Goal: Use online tool/utility: Utilize a website feature to perform a specific function

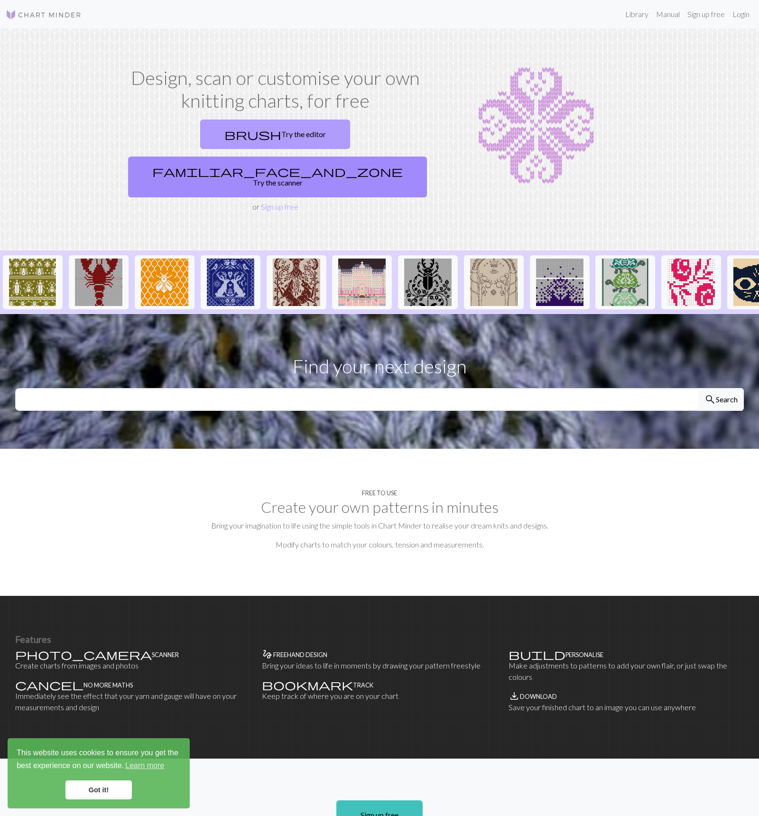
click at [200, 136] on link "brush Try the editor" at bounding box center [275, 134] width 150 height 29
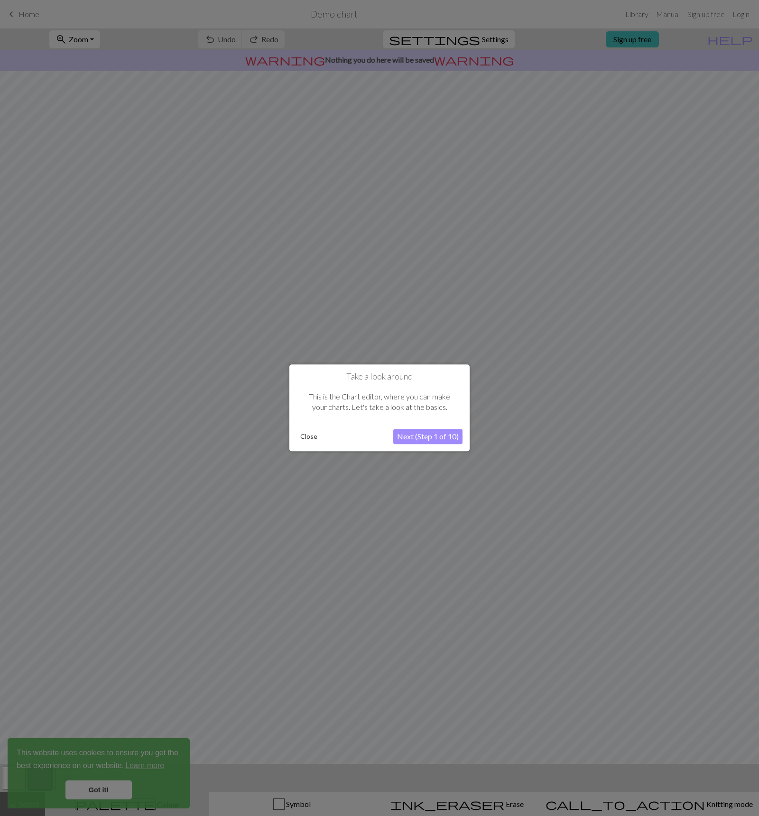
click at [429, 431] on button "Next (Step 1 of 10)" at bounding box center [427, 436] width 69 height 15
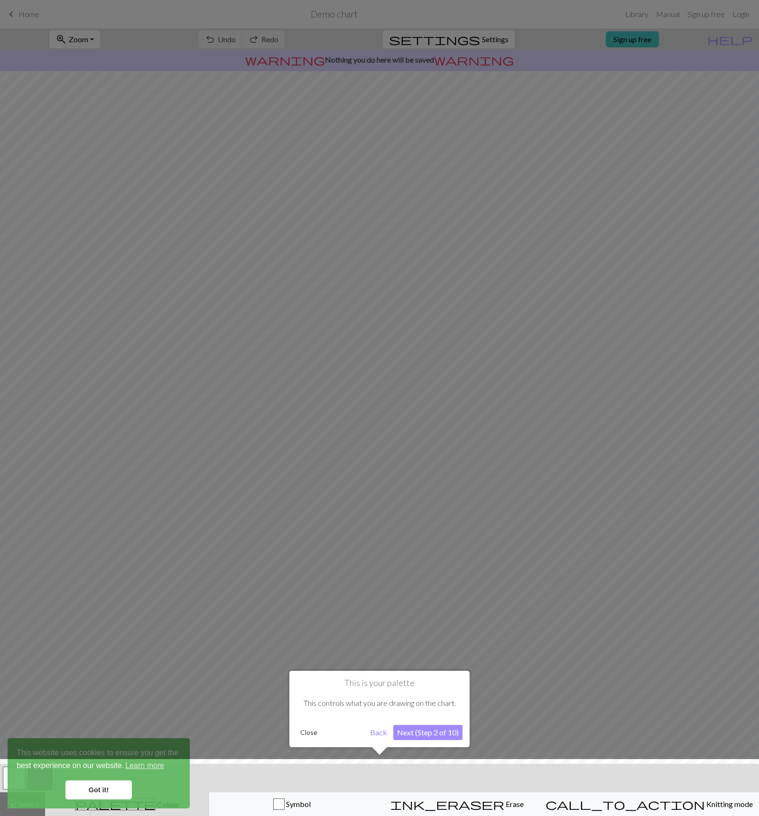
click at [427, 730] on button "Next (Step 2 of 10)" at bounding box center [427, 732] width 69 height 15
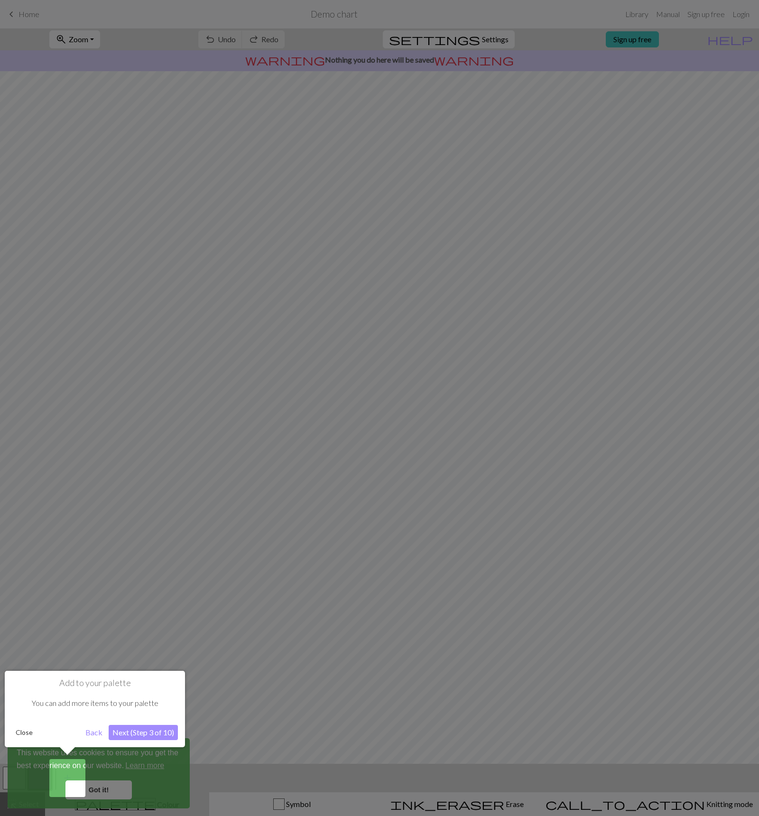
click at [153, 732] on button "Next (Step 3 of 10)" at bounding box center [143, 732] width 69 height 15
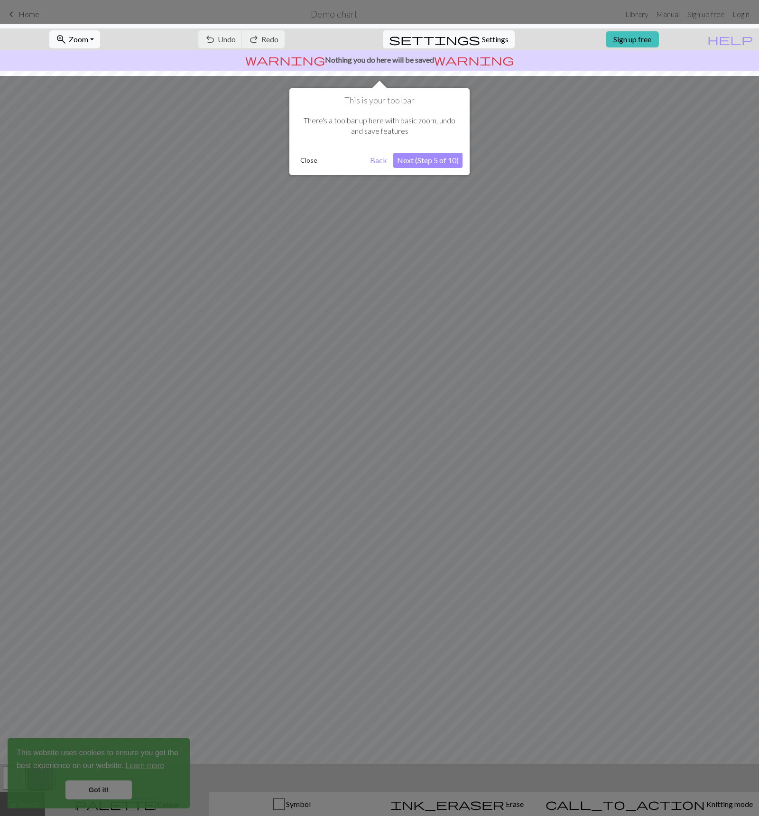
click at [226, 574] on div at bounding box center [379, 408] width 759 height 816
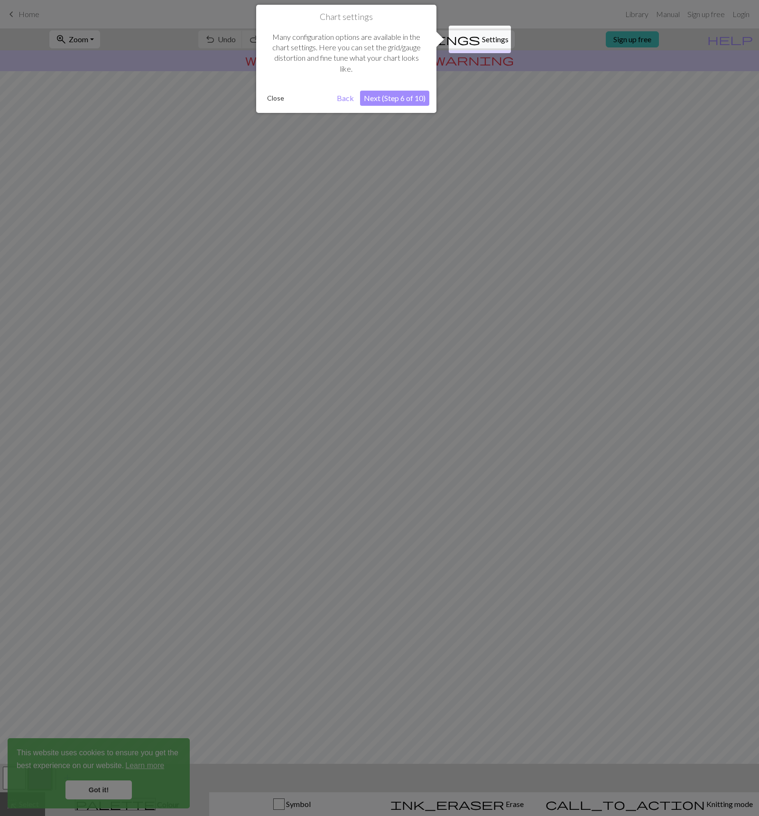
click at [243, 103] on div at bounding box center [379, 408] width 759 height 816
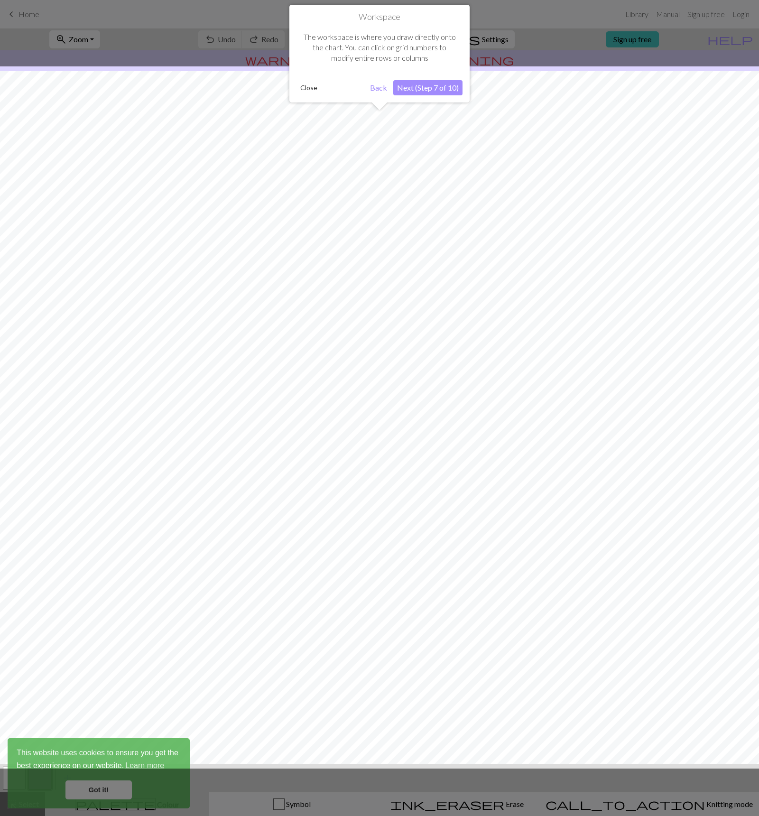
click at [278, 93] on div at bounding box center [379, 417] width 768 height 702
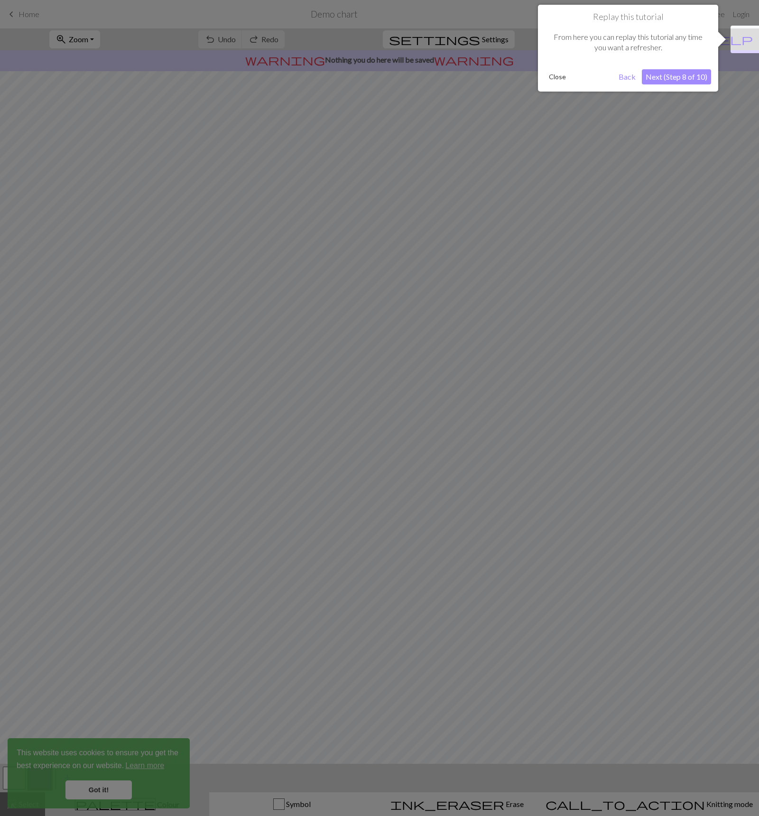
click at [319, 87] on div at bounding box center [379, 408] width 759 height 816
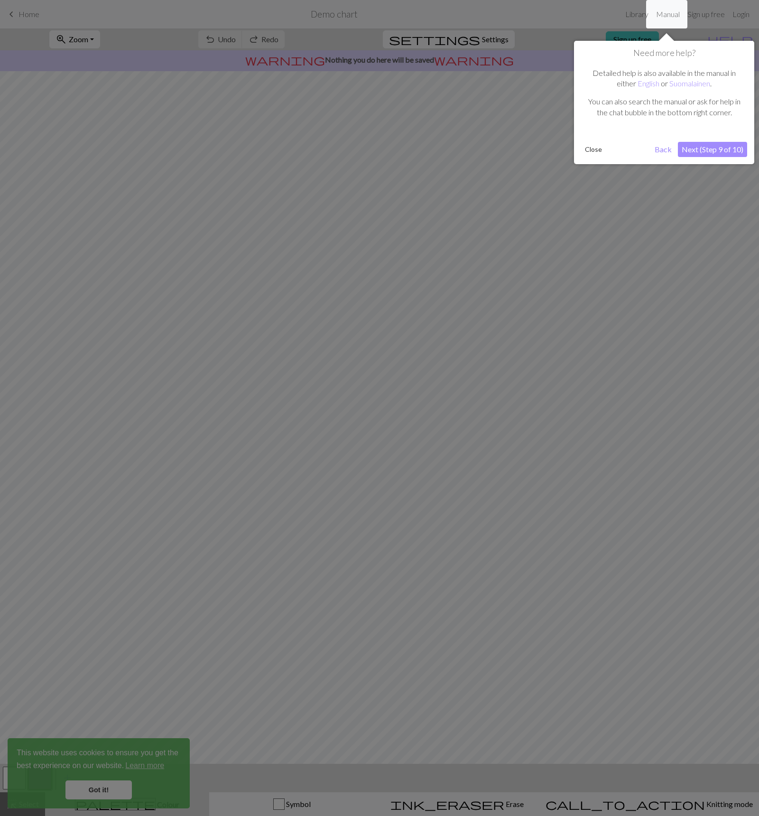
click at [398, 100] on div at bounding box center [379, 408] width 759 height 816
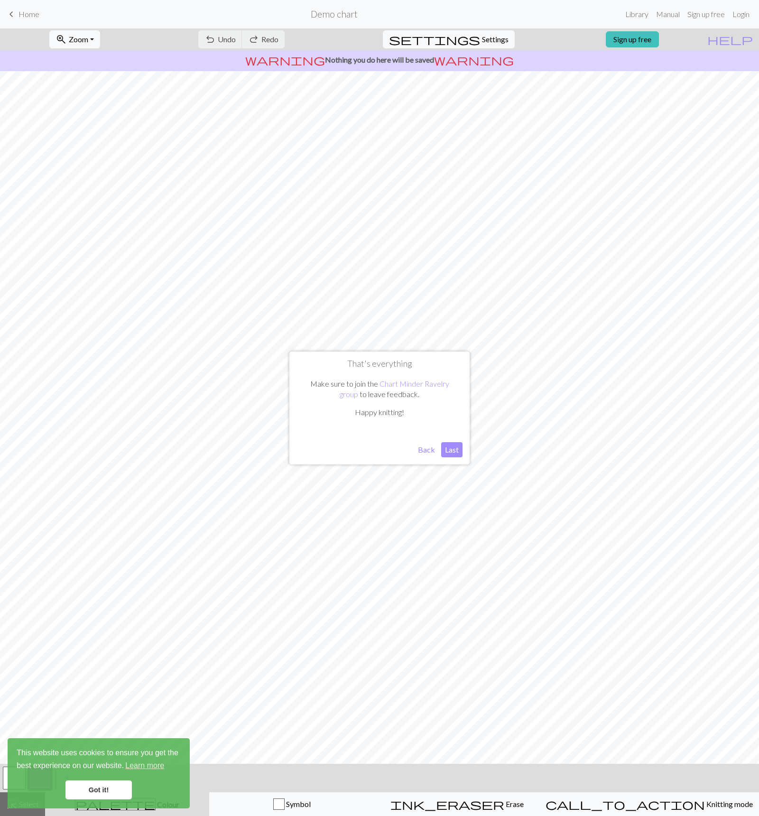
click at [426, 449] on button "Back" at bounding box center [426, 449] width 25 height 15
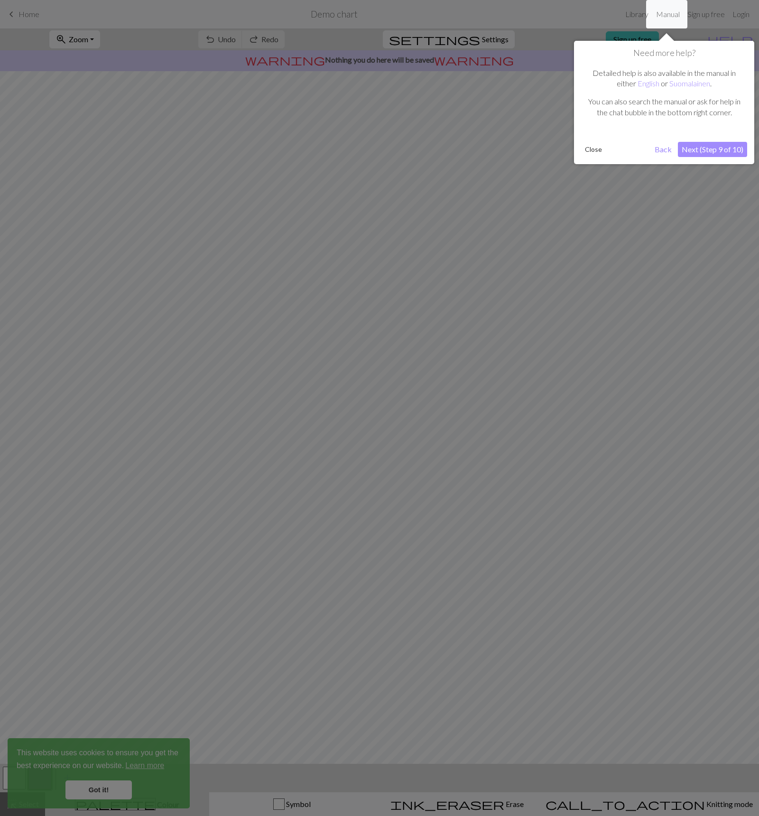
click at [603, 150] on button "Close" at bounding box center [593, 149] width 25 height 14
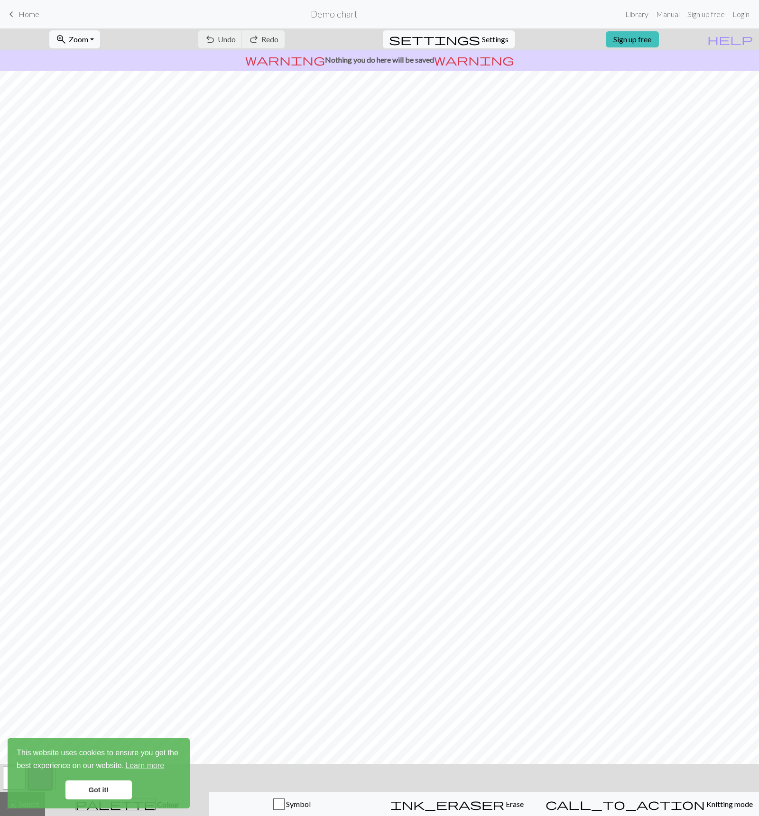
click at [99, 785] on link "Got it!" at bounding box center [98, 789] width 66 height 19
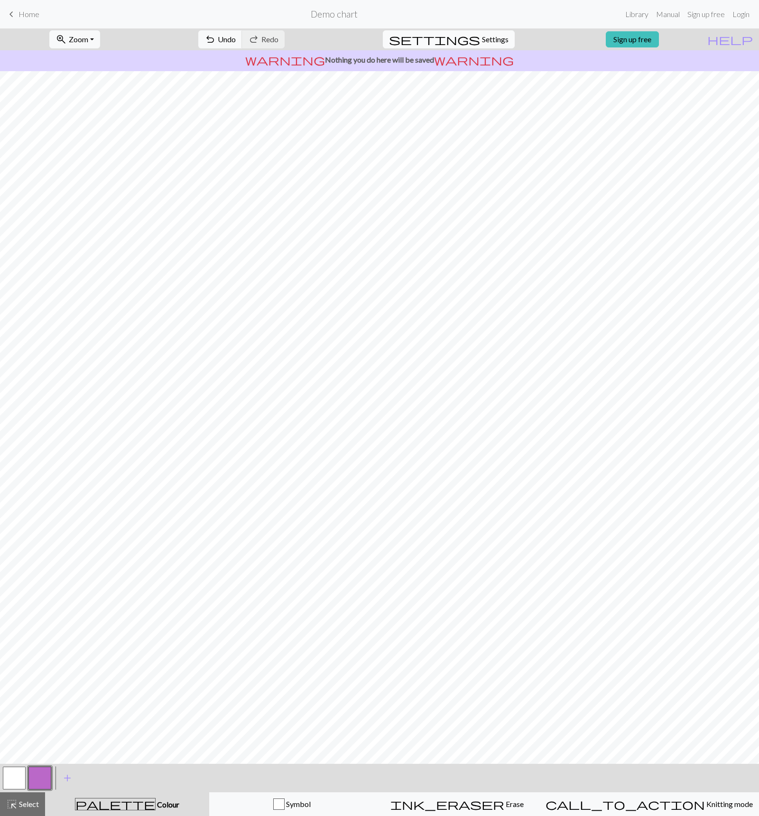
click at [485, 38] on span "Settings" at bounding box center [495, 39] width 27 height 11
select select "aran"
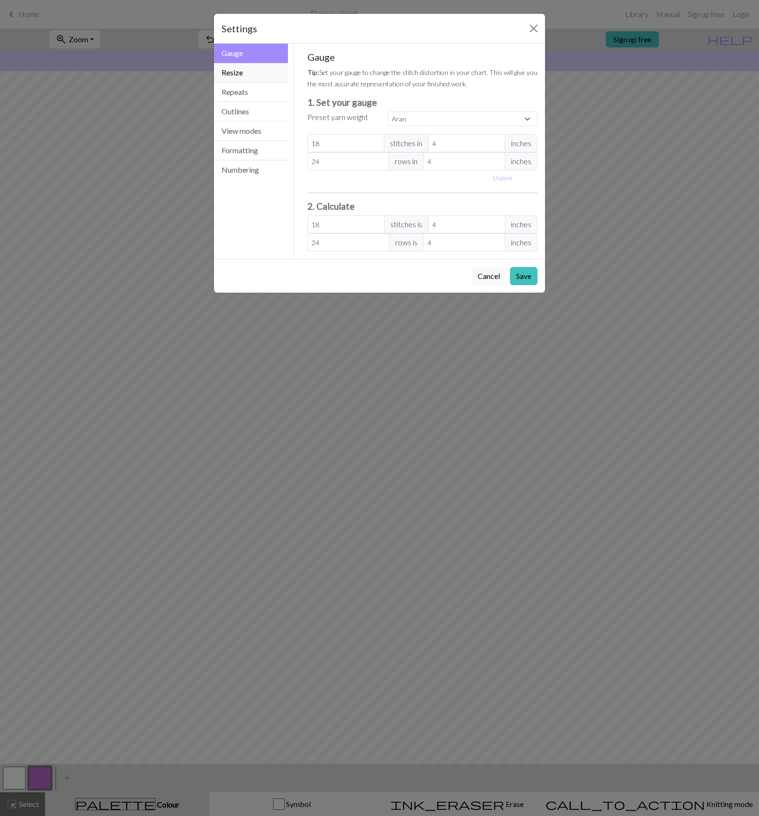
click at [244, 75] on button "Resize" at bounding box center [251, 72] width 74 height 19
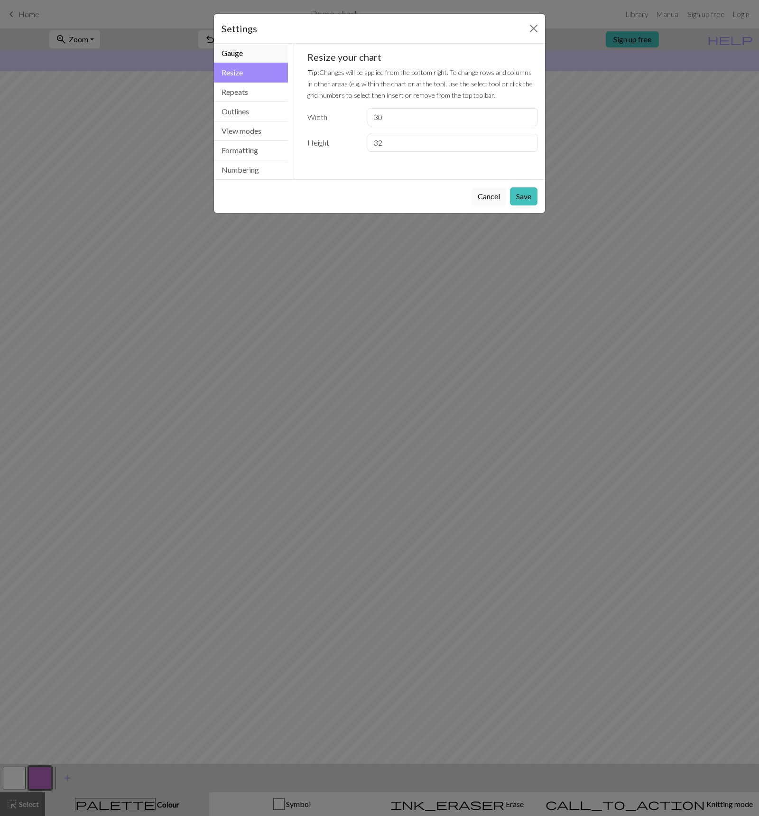
click at [242, 57] on button "Gauge" at bounding box center [251, 53] width 74 height 19
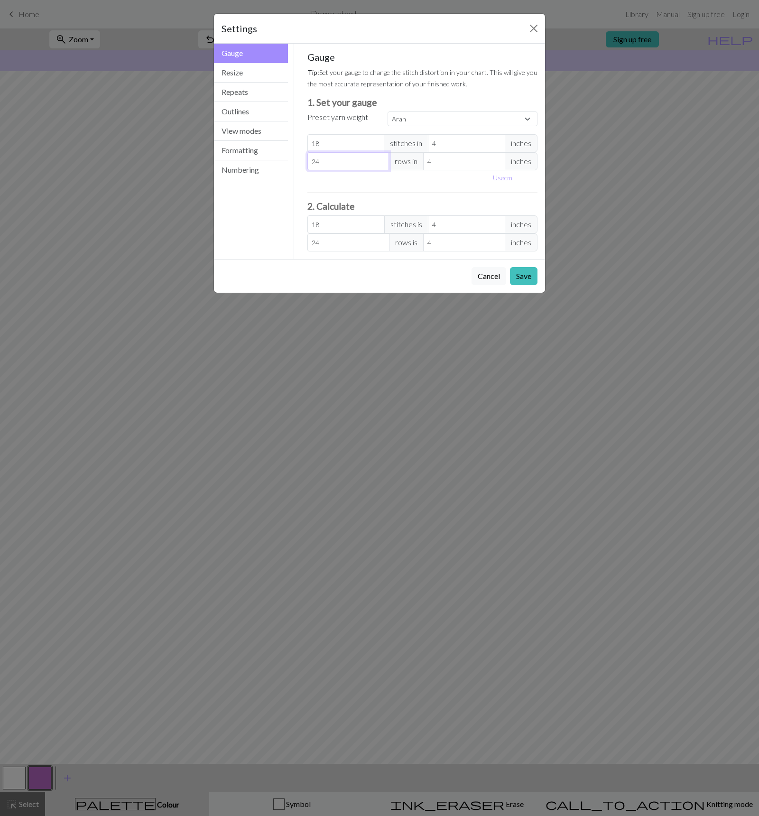
type input "23"
select select "custom"
type input "23"
click at [381, 165] on input "23" at bounding box center [348, 161] width 82 height 18
type input "22"
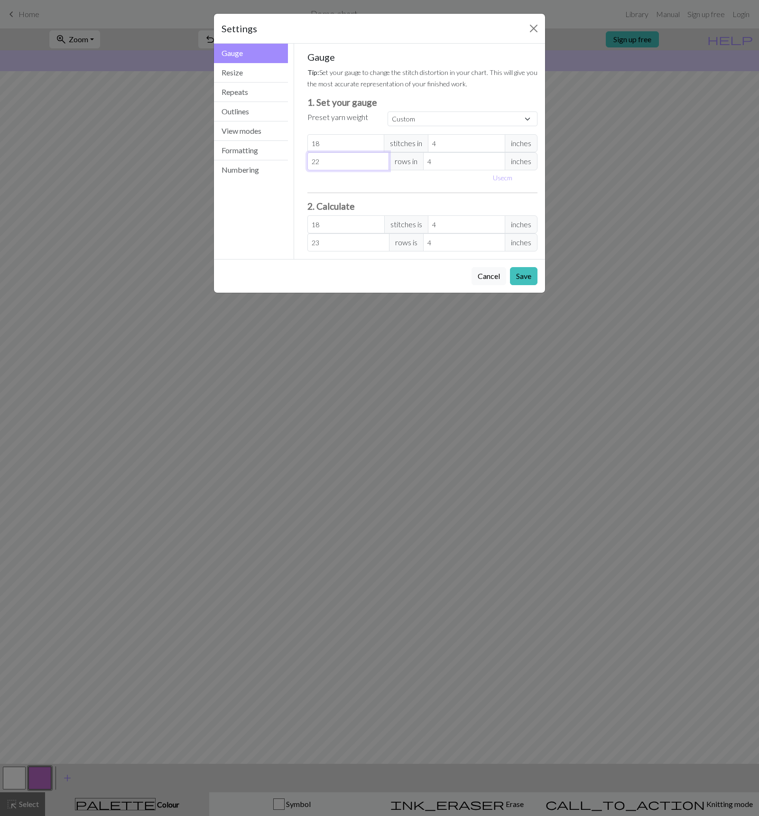
type input "22"
click at [381, 165] on input "22" at bounding box center [348, 161] width 82 height 18
type input "21"
click at [381, 165] on input "21" at bounding box center [348, 161] width 82 height 18
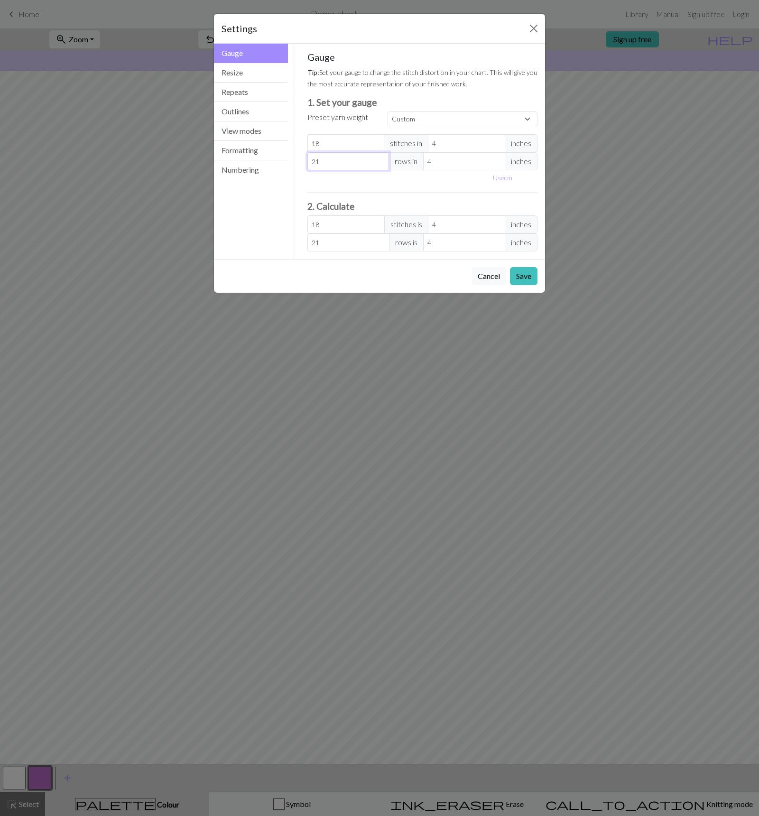
type input "20"
click at [381, 165] on input "20" at bounding box center [348, 161] width 82 height 18
type input "19"
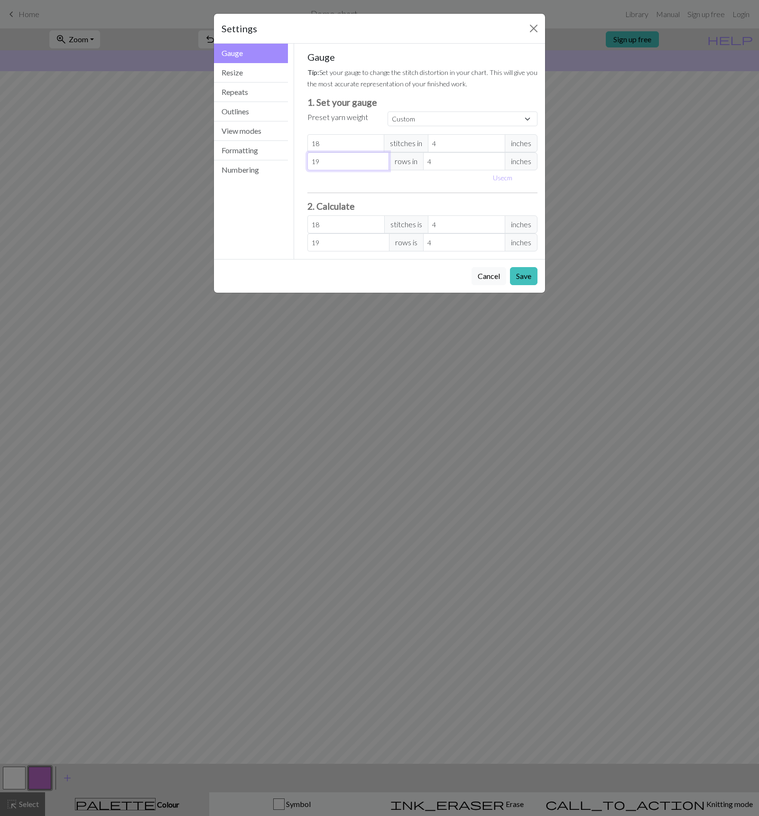
click at [381, 165] on input "19" at bounding box center [348, 161] width 82 height 18
type input "18"
click at [381, 165] on input "18" at bounding box center [348, 161] width 82 height 18
type input "17"
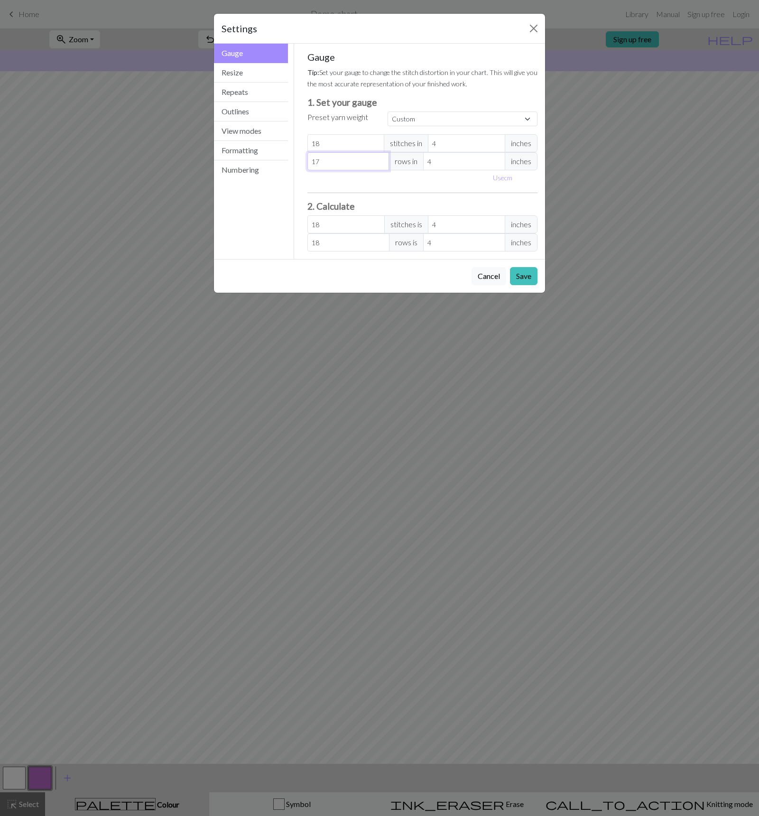
type input "17"
click at [381, 165] on input "17" at bounding box center [348, 161] width 82 height 18
type input "16"
click at [381, 165] on input "16" at bounding box center [348, 161] width 82 height 18
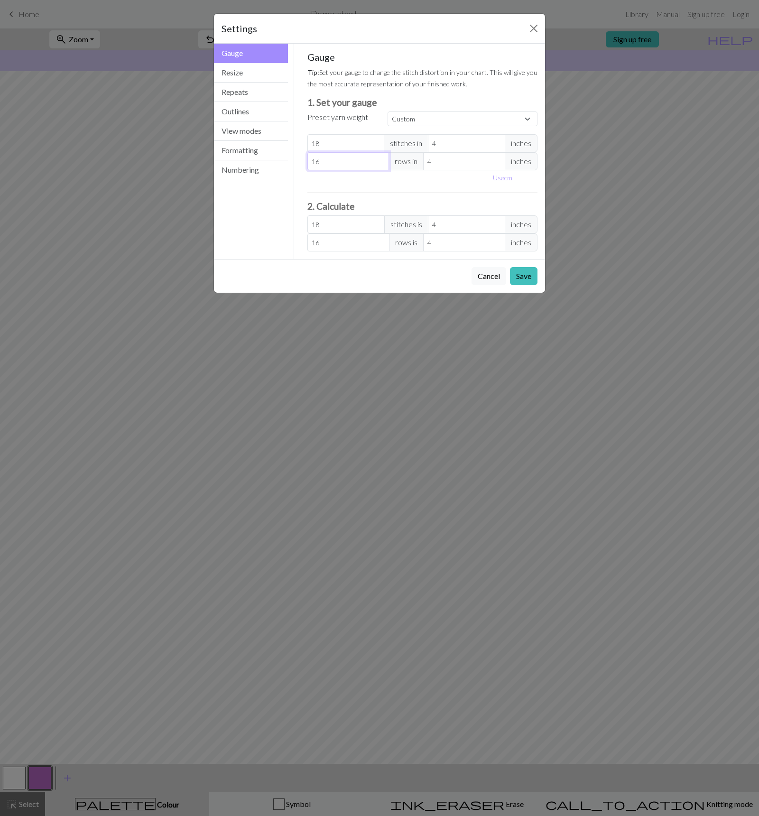
type input "15"
click at [381, 165] on input "15" at bounding box center [348, 161] width 82 height 18
click at [523, 280] on button "Save" at bounding box center [524, 276] width 28 height 18
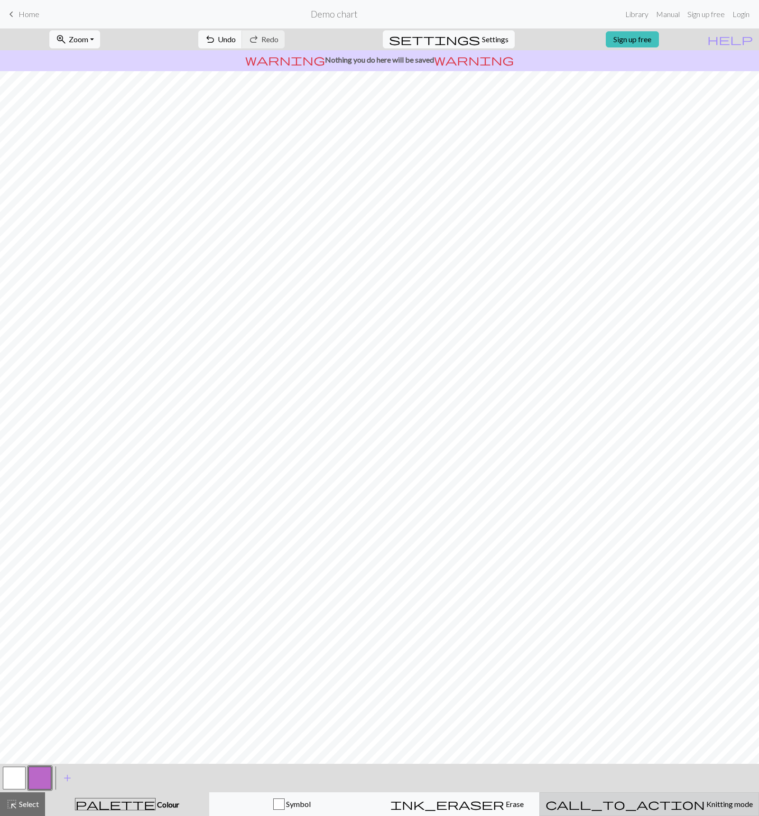
click at [705, 799] on span "Knitting mode" at bounding box center [729, 803] width 48 height 9
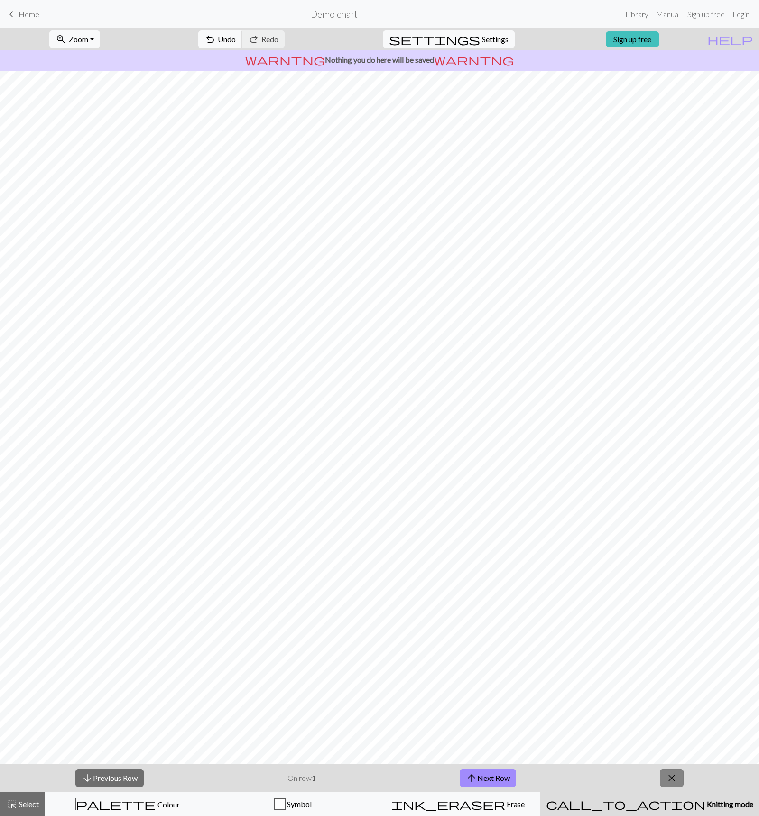
click at [672, 774] on span "close" at bounding box center [671, 777] width 11 height 13
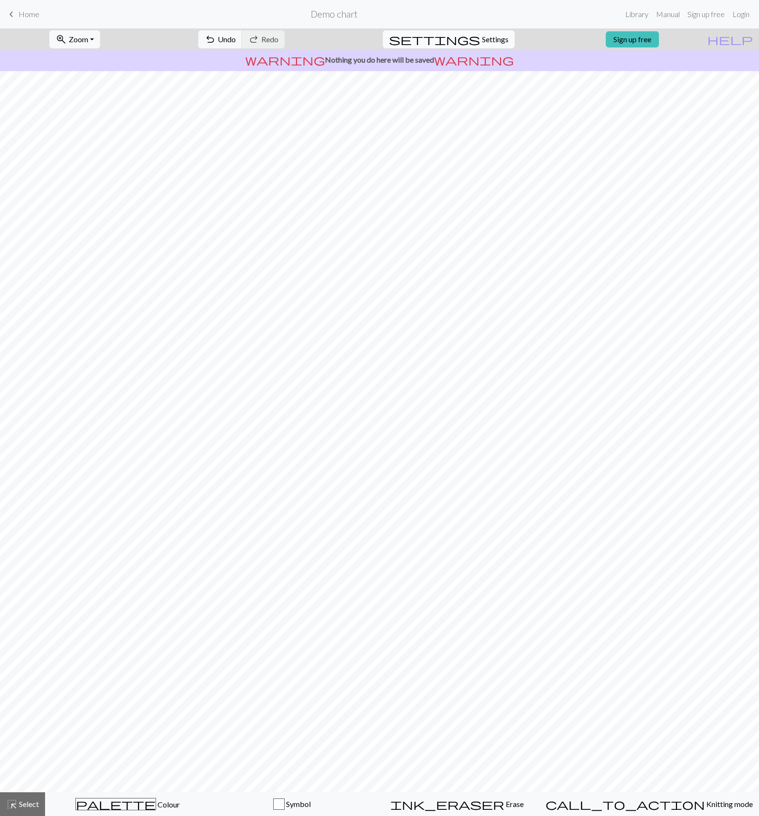
click at [494, 47] on button "settings Settings" at bounding box center [449, 39] width 132 height 18
select select "flat"
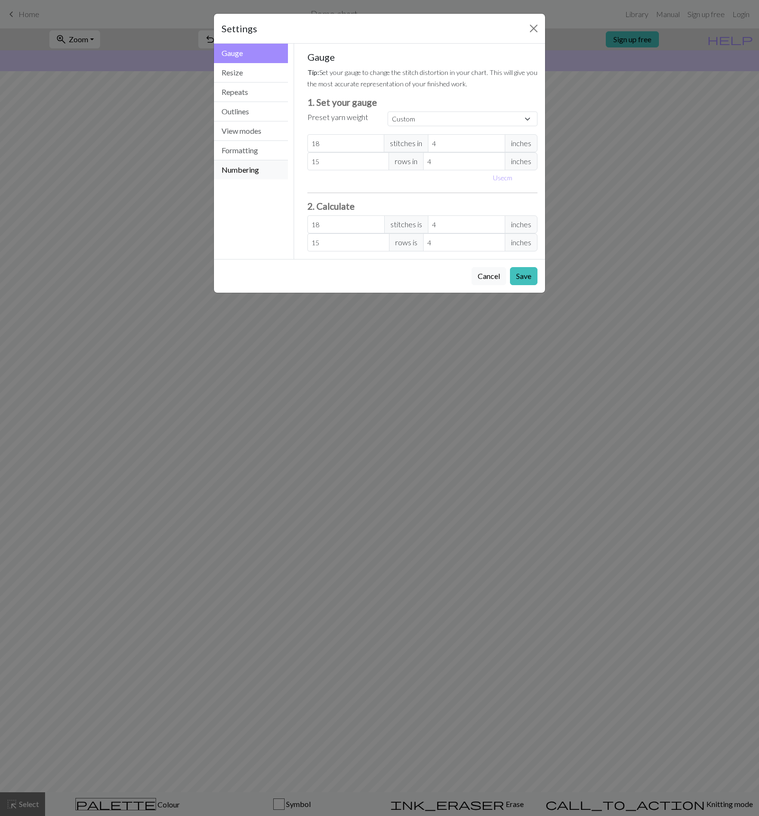
click at [236, 162] on button "Numbering" at bounding box center [251, 169] width 74 height 19
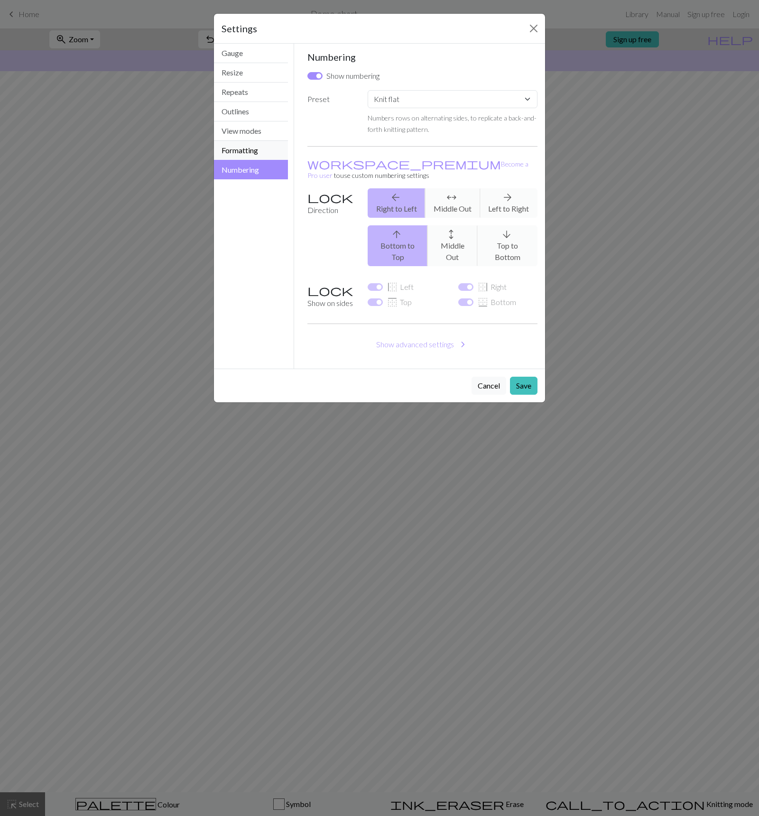
click at [244, 151] on button "Formatting" at bounding box center [251, 150] width 74 height 19
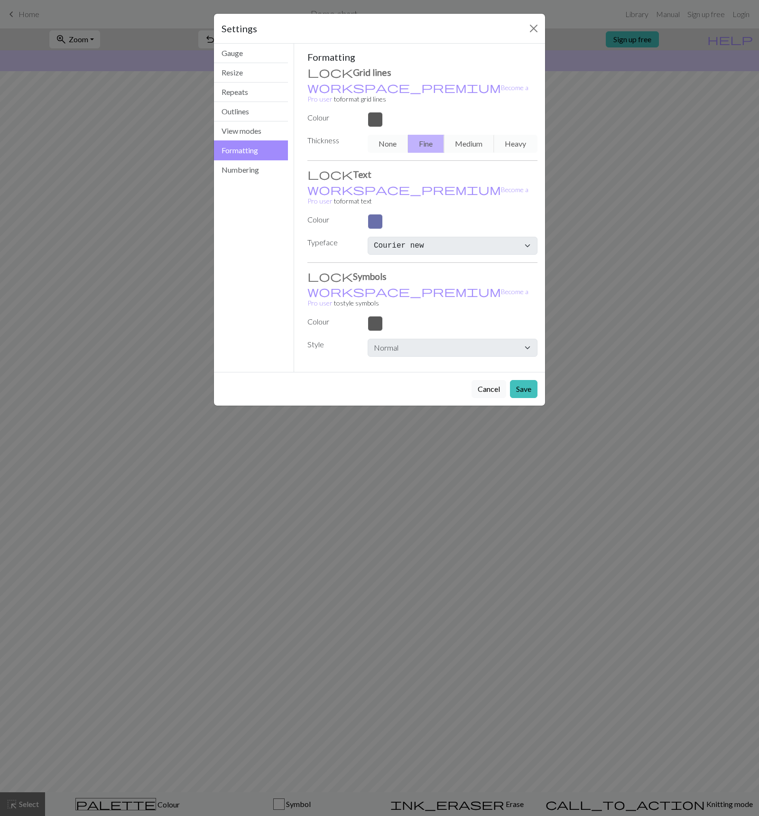
click at [399, 135] on div "None Fine Medium Heavy" at bounding box center [452, 144] width 181 height 18
click at [467, 135] on div "None Fine Medium Heavy" at bounding box center [452, 144] width 181 height 18
click at [506, 135] on div "None Fine Medium Heavy" at bounding box center [452, 144] width 181 height 18
click at [265, 134] on button "View modes" at bounding box center [251, 130] width 74 height 19
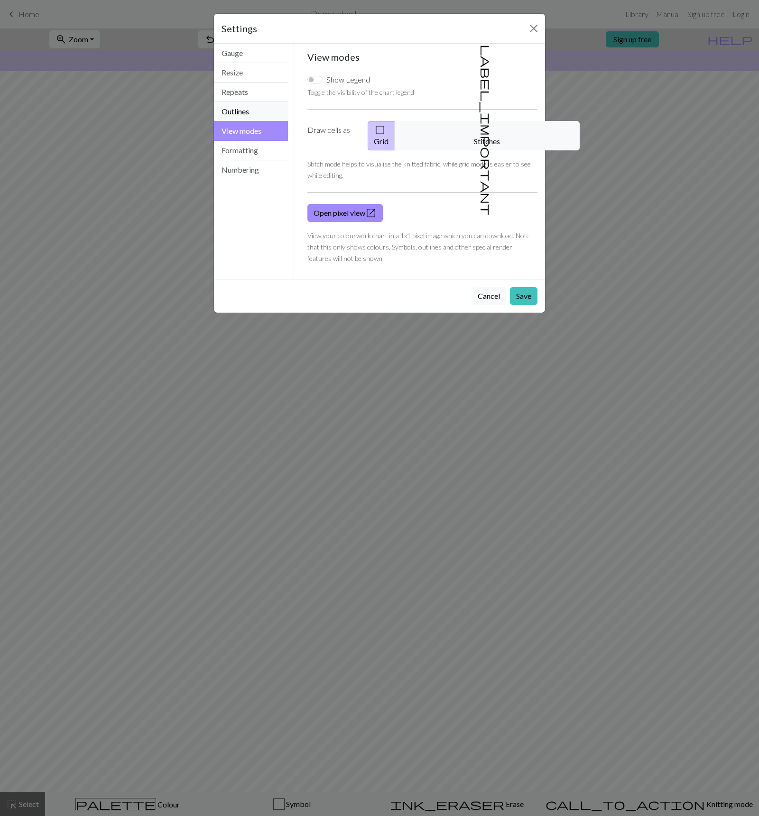
click at [257, 118] on button "Outlines" at bounding box center [251, 111] width 74 height 19
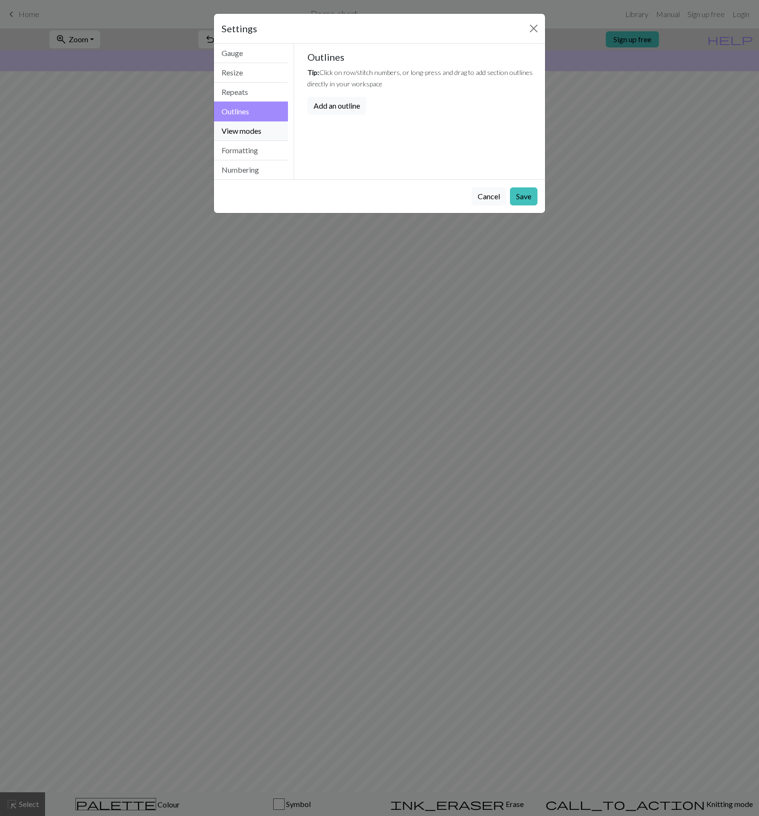
click at [261, 123] on button "View modes" at bounding box center [251, 130] width 74 height 19
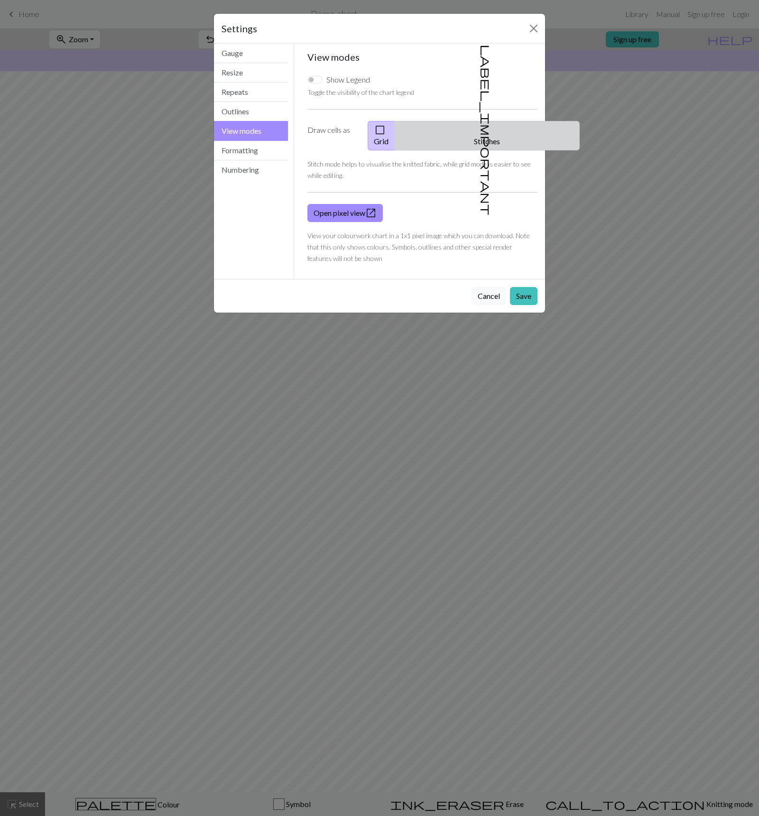
click at [496, 132] on button "label_important Stitches" at bounding box center [487, 135] width 185 height 29
click at [523, 287] on button "Save" at bounding box center [524, 296] width 28 height 18
